Goal: Navigation & Orientation: Find specific page/section

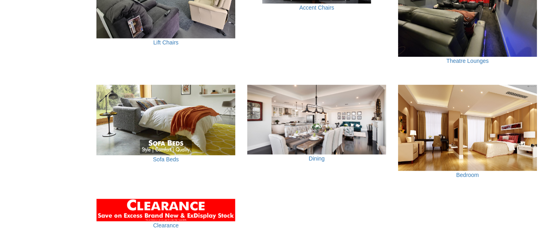
scroll to position [560, 0]
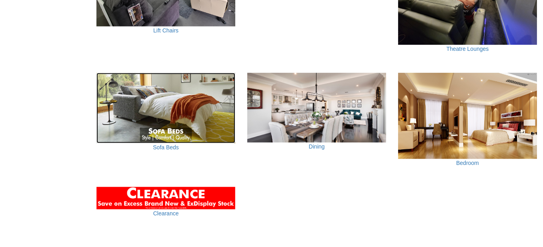
click at [193, 108] on img at bounding box center [165, 108] width 139 height 70
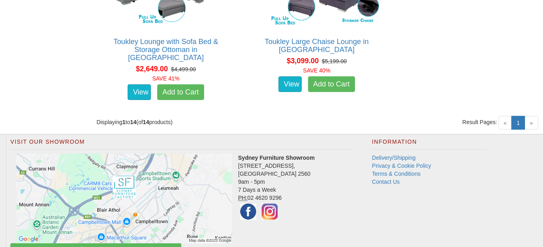
scroll to position [1261, 0]
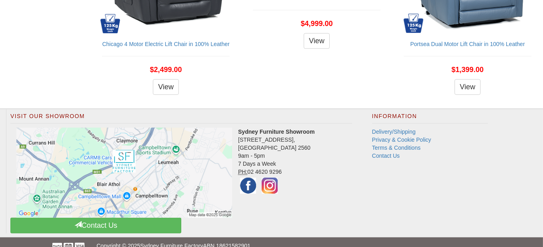
scroll to position [922, 0]
